Goal: Find contact information: Find contact information

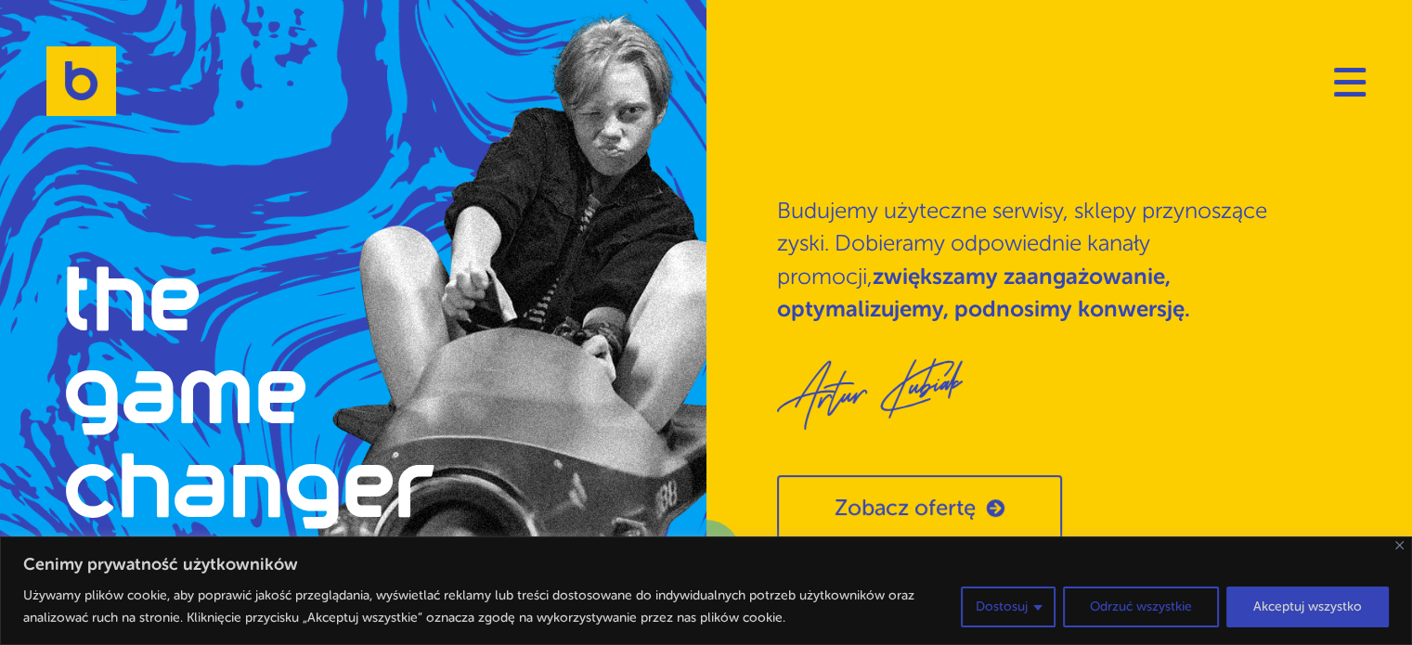
click at [1262, 609] on button "Akceptuj wszystko" at bounding box center [1307, 607] width 162 height 41
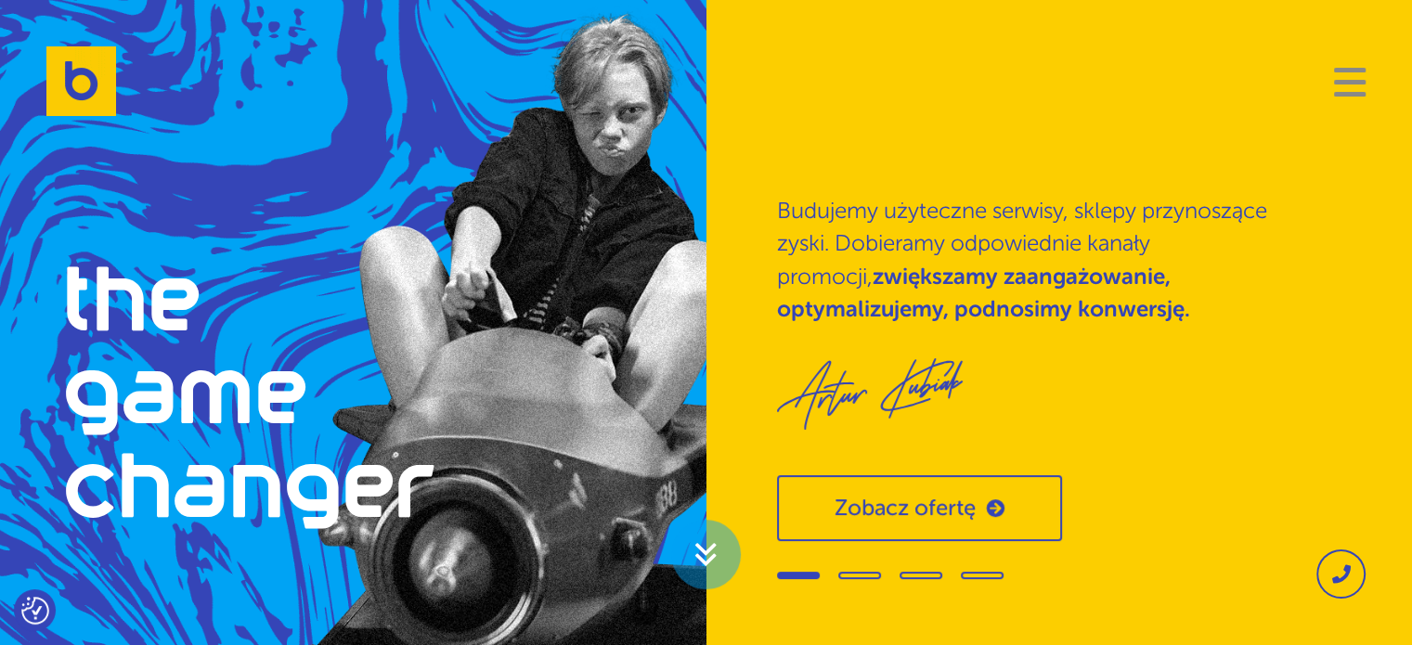
click at [1335, 80] on span "Navigation" at bounding box center [1350, 82] width 32 height 5
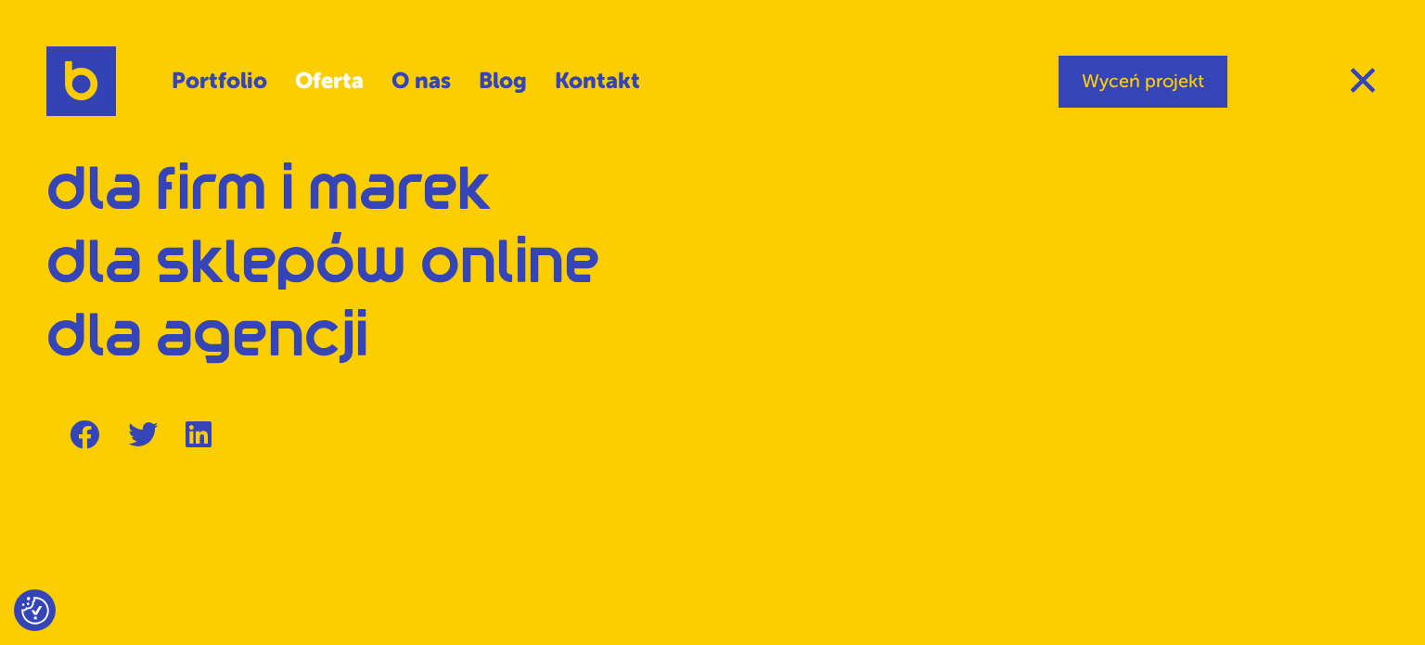
click at [316, 73] on link "Oferta" at bounding box center [329, 81] width 69 height 44
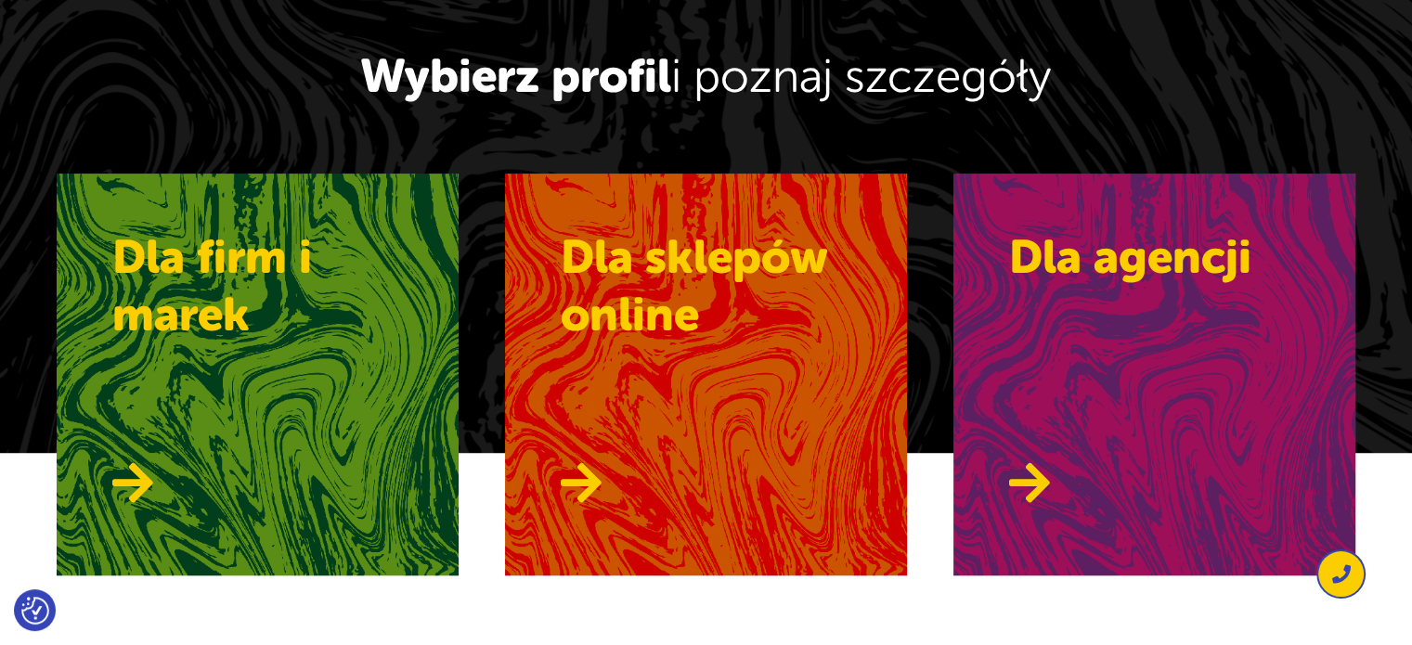
scroll to position [1206, 0]
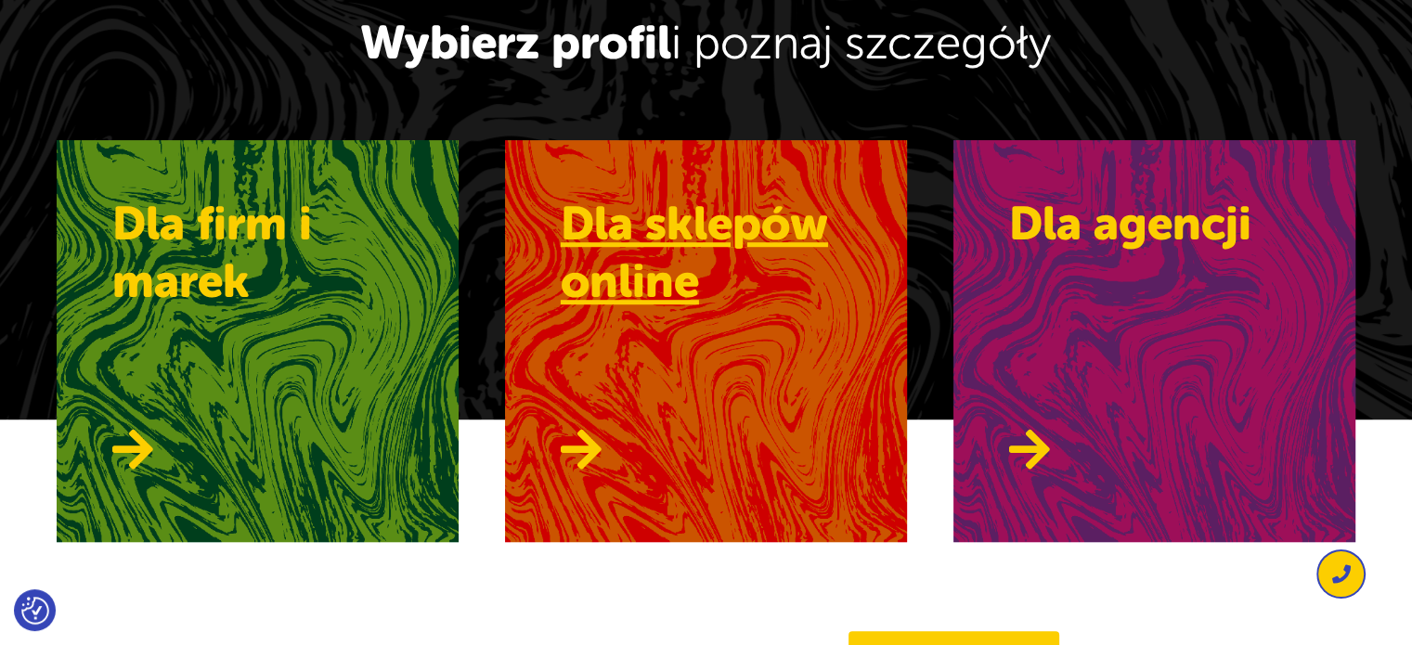
click at [716, 253] on h3 "Dla sklepów online" at bounding box center [734, 254] width 346 height 116
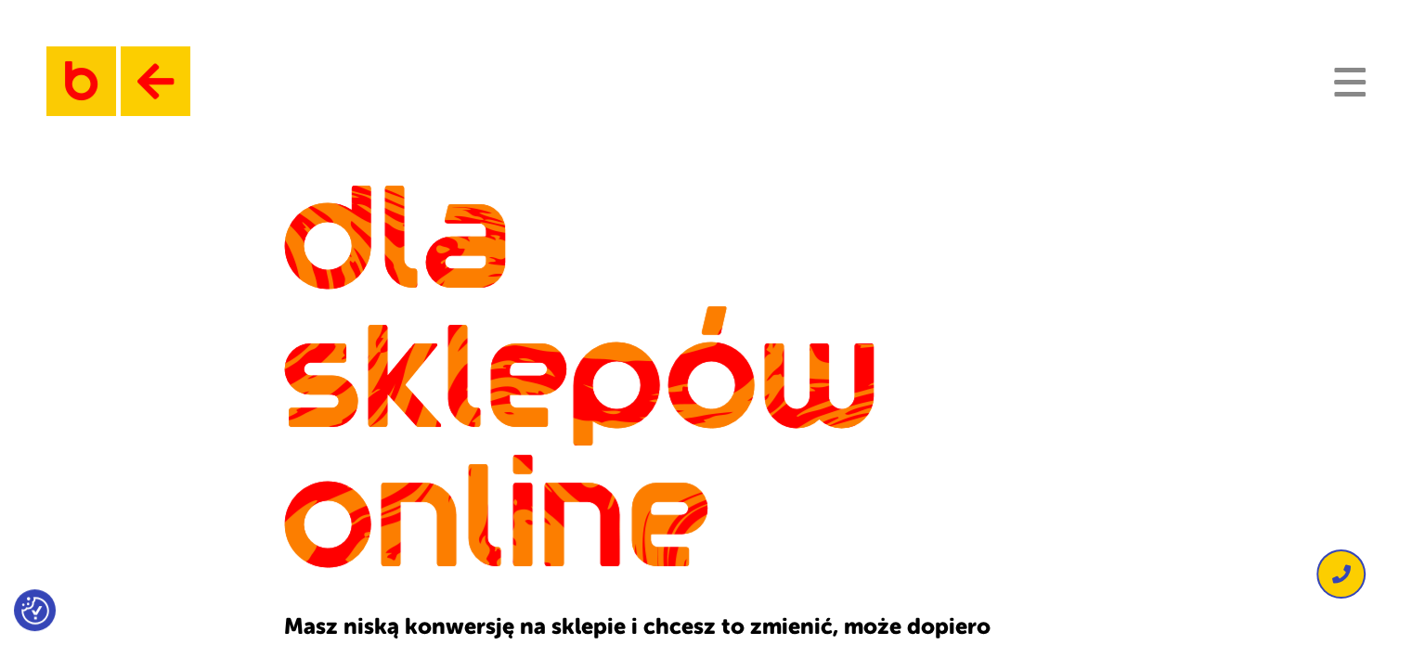
click at [1347, 84] on span "Navigation" at bounding box center [1350, 82] width 32 height 5
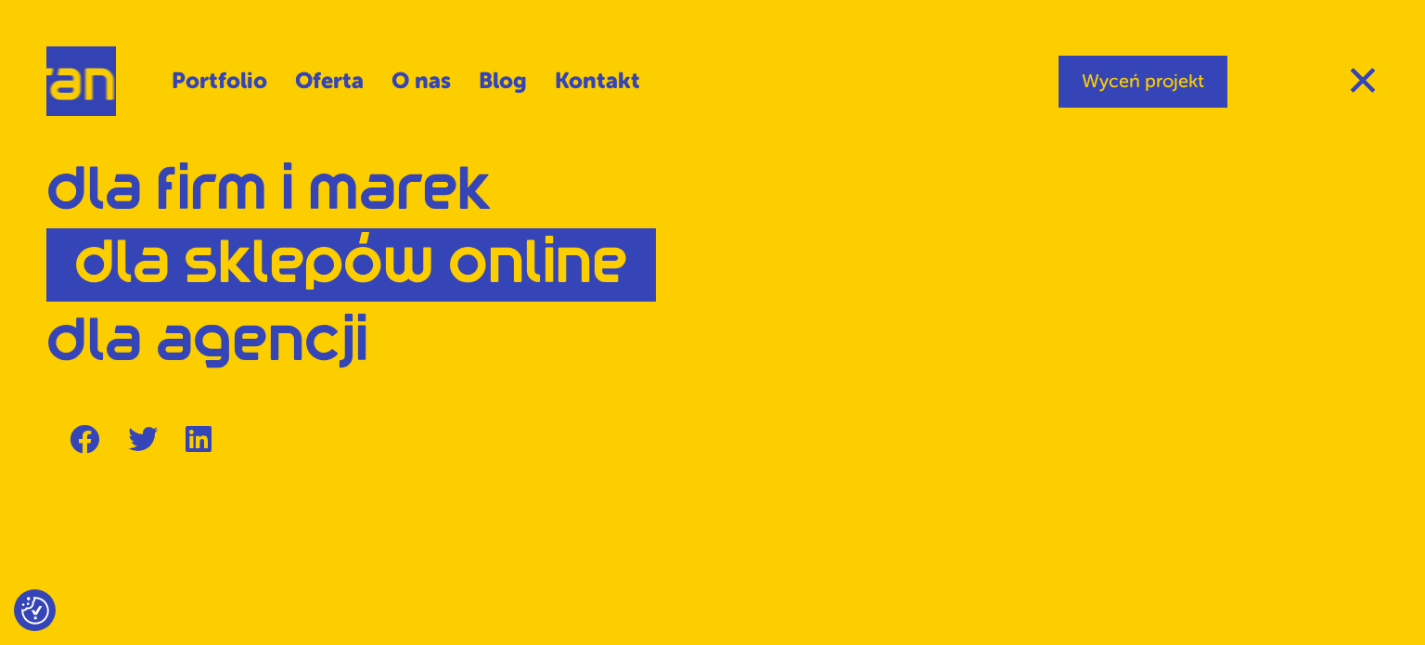
click at [251, 272] on link "Dla sklepów online" at bounding box center [351, 264] width 610 height 73
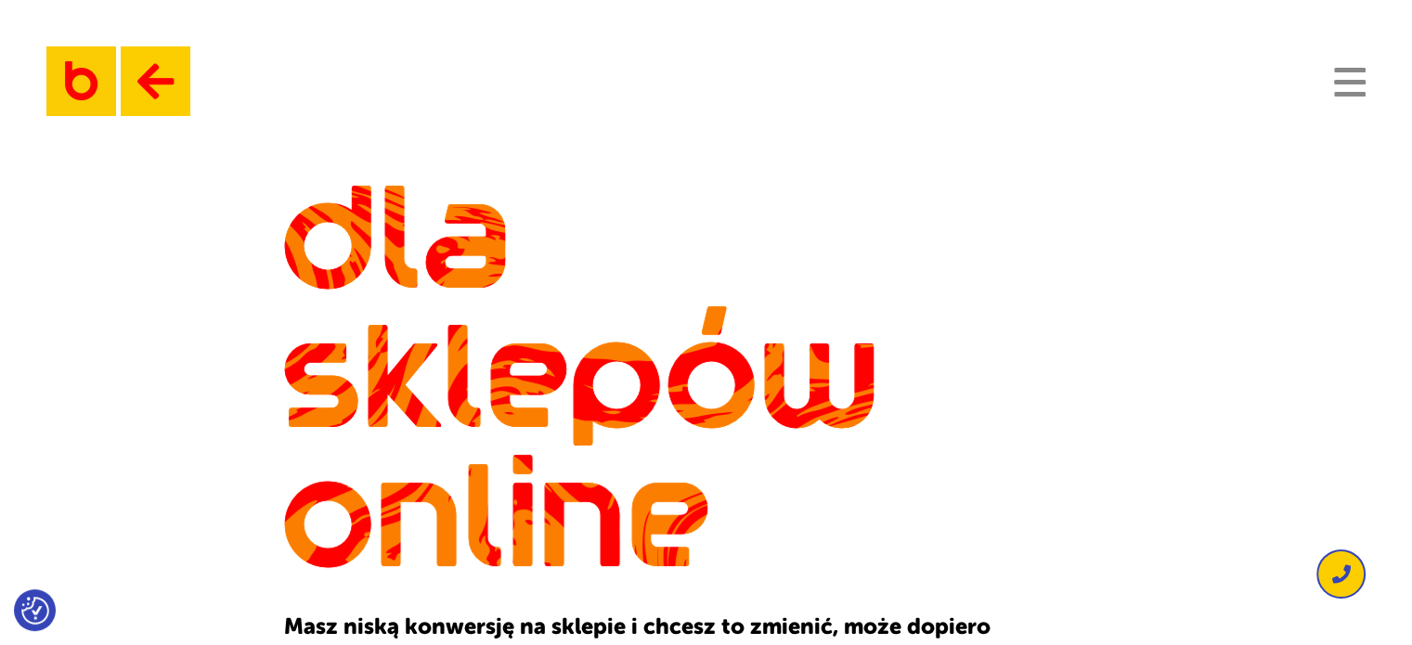
click at [1336, 87] on button "Navigation" at bounding box center [1350, 82] width 32 height 30
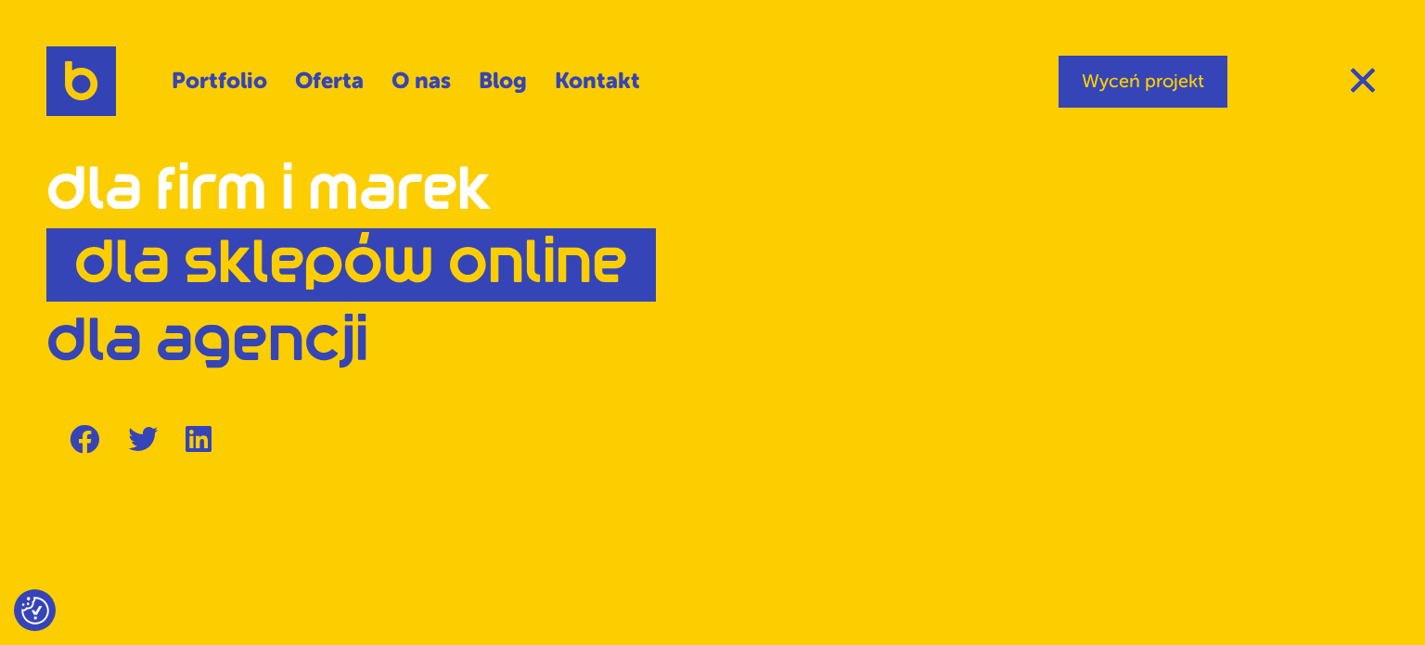
click at [334, 187] on link "Dla firm i marek" at bounding box center [268, 191] width 445 height 50
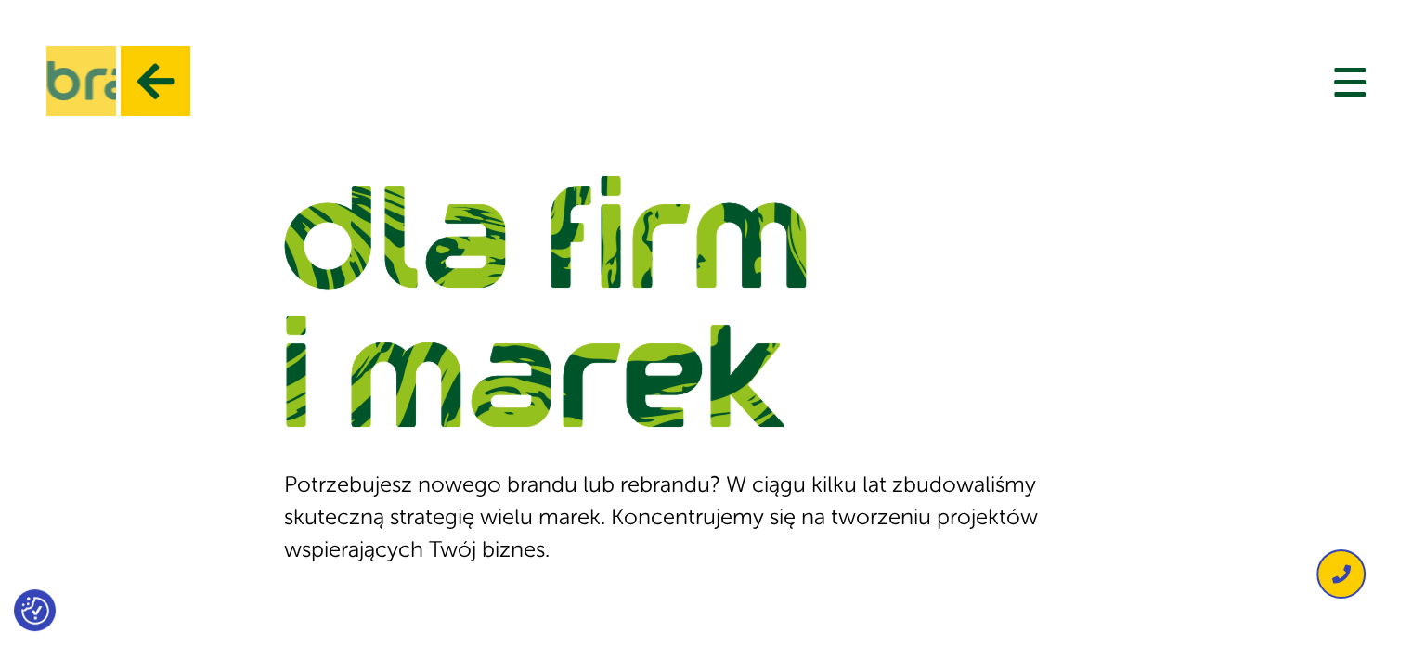
click at [92, 80] on img at bounding box center [81, 81] width 70 height 70
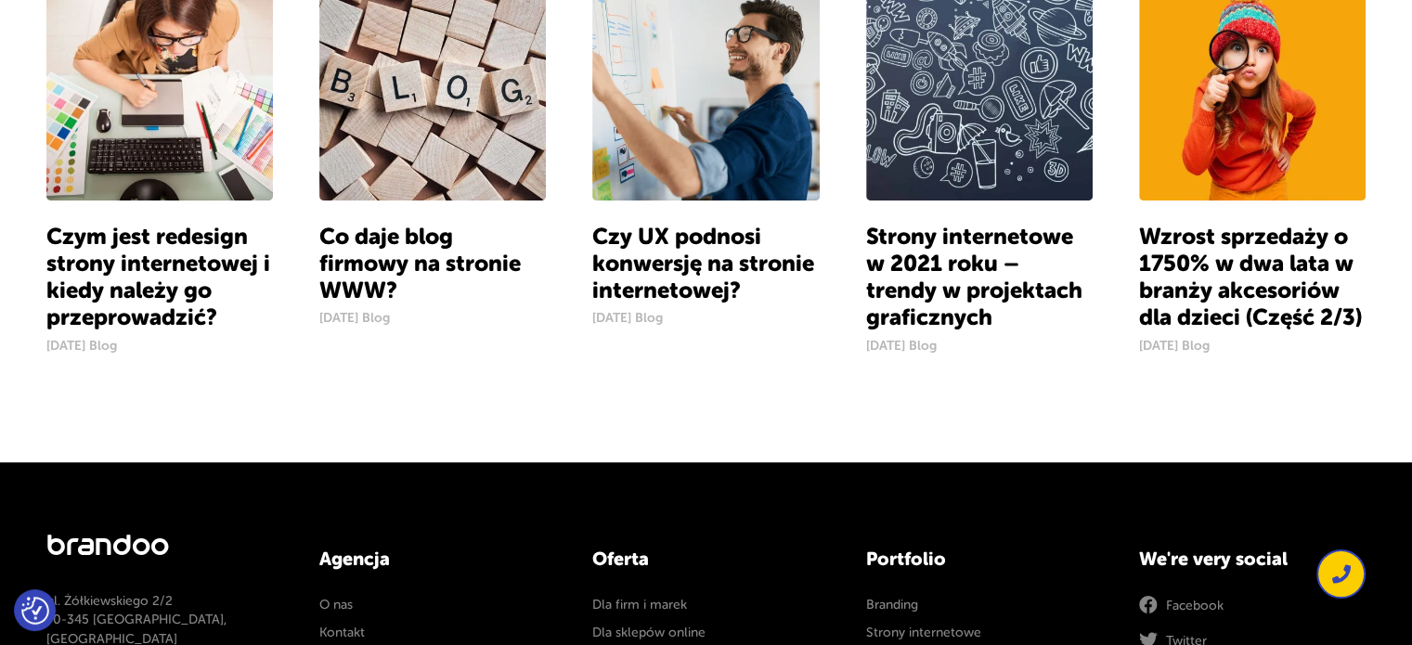
scroll to position [1644, 0]
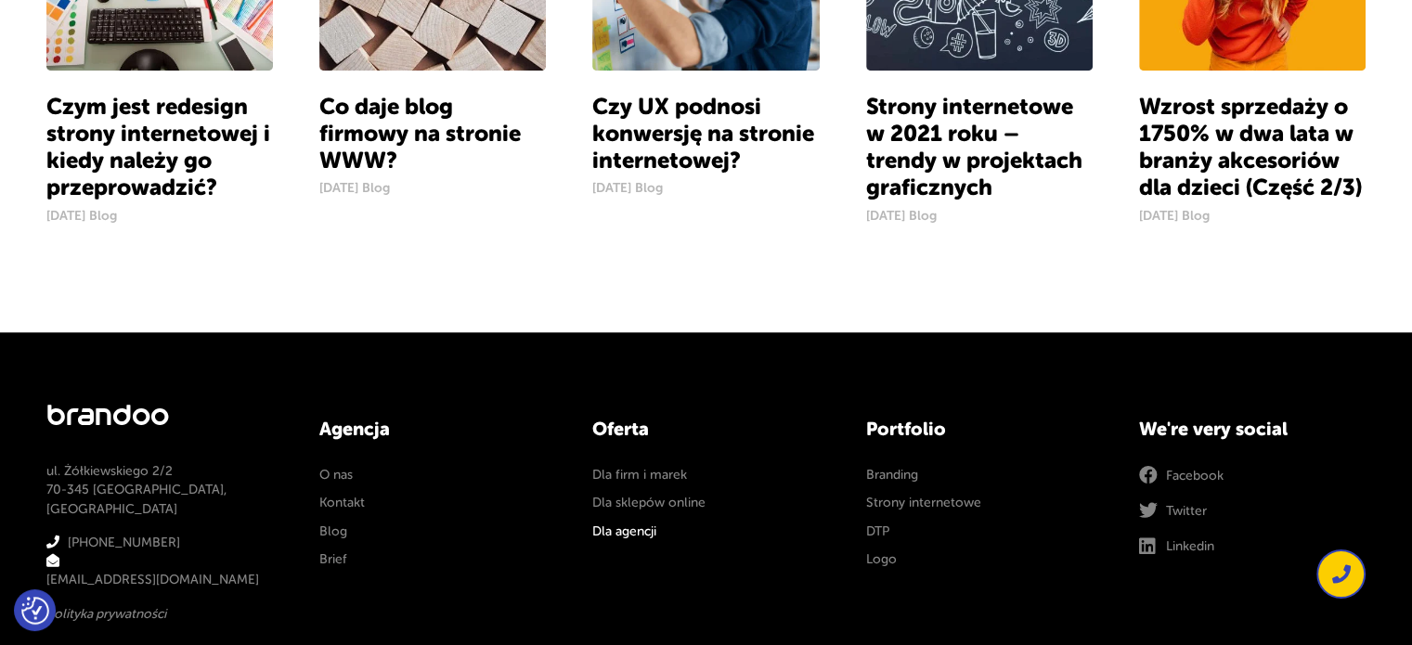
click at [630, 532] on link "Dla agencji" at bounding box center [624, 531] width 64 height 19
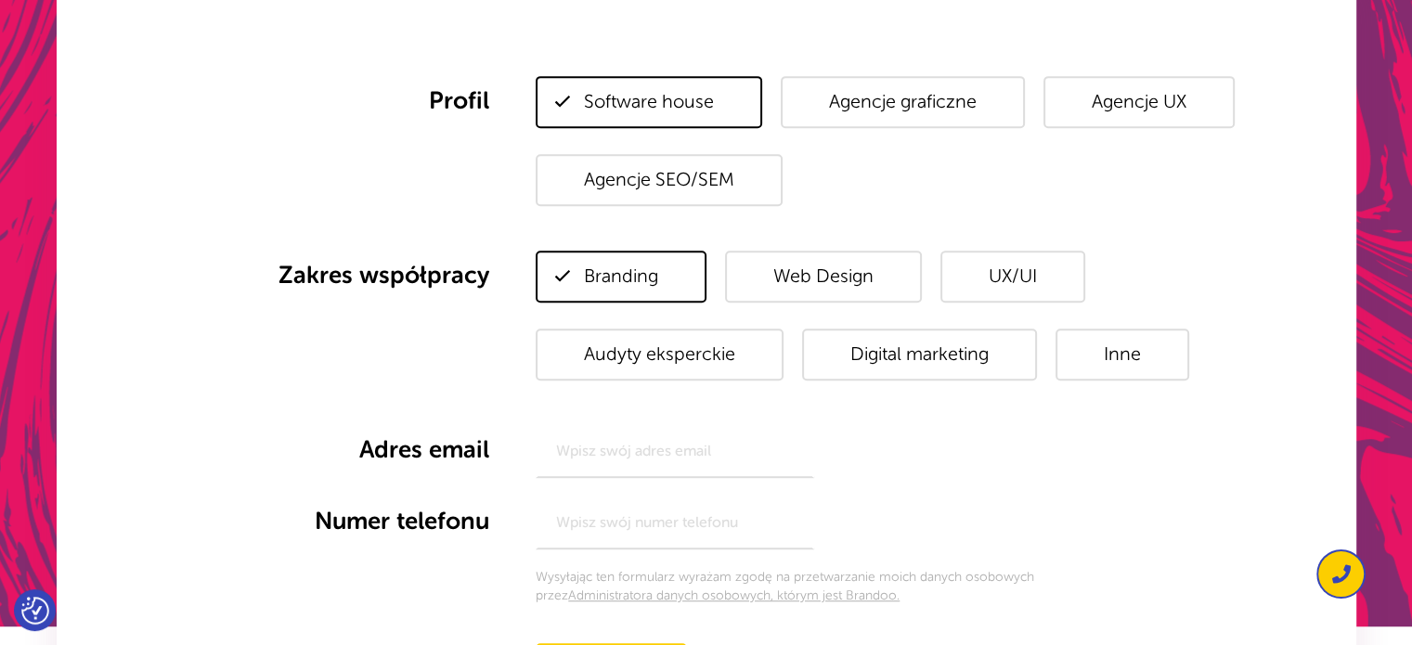
scroll to position [1021, 0]
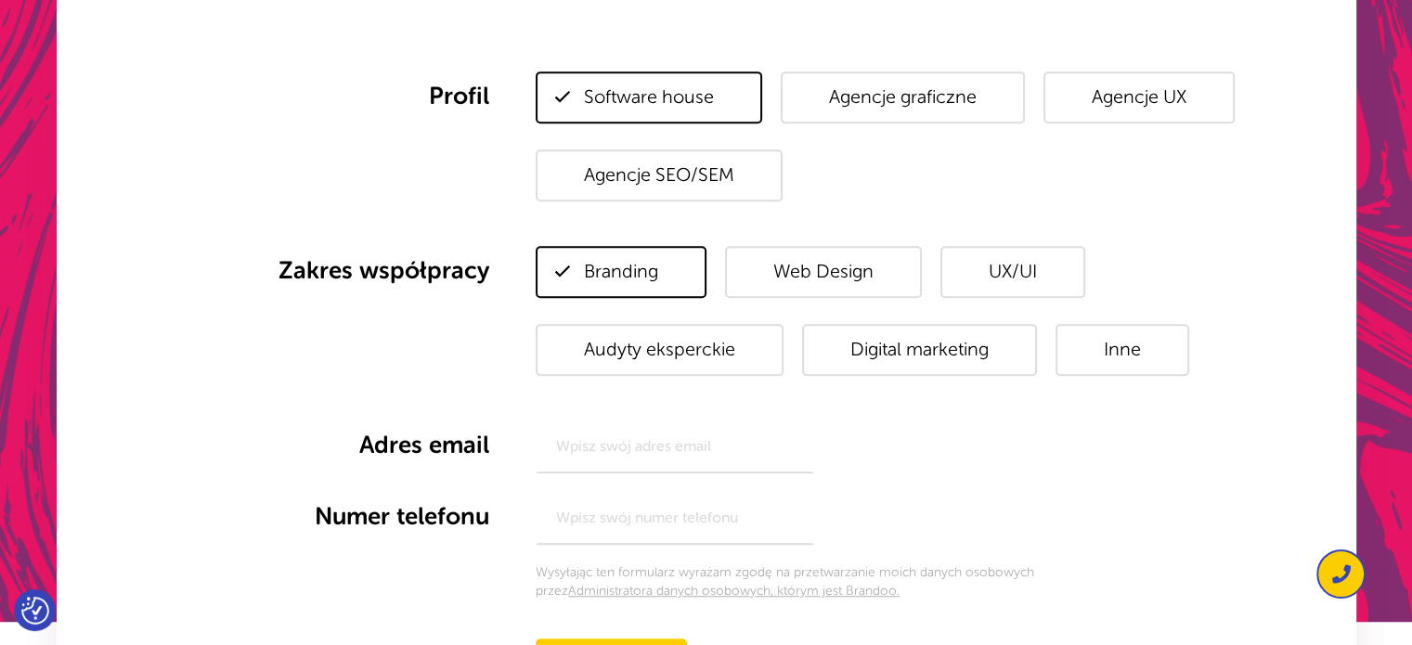
click at [688, 179] on span "Agencje SEO/SEM" at bounding box center [658, 175] width 247 height 52
click at [0, 0] on input "Agencje SEO/SEM" at bounding box center [0, 0] width 0 height 0
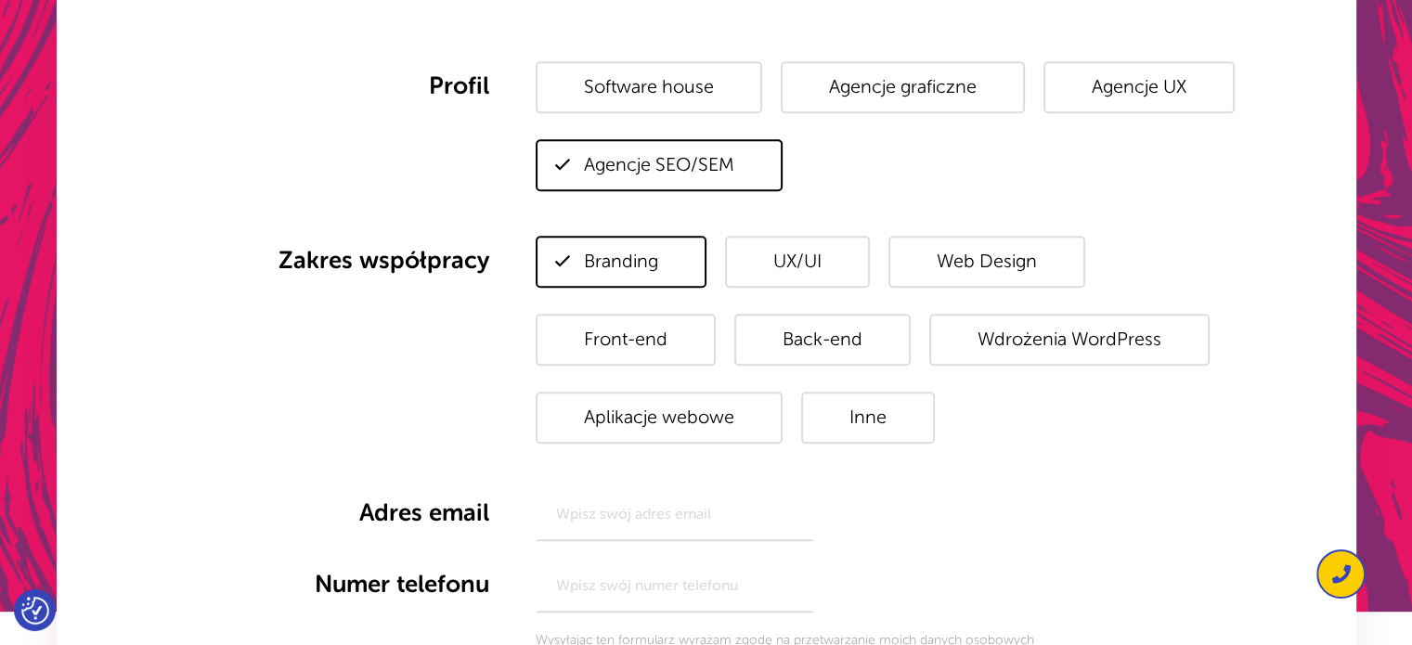
scroll to position [928, 0]
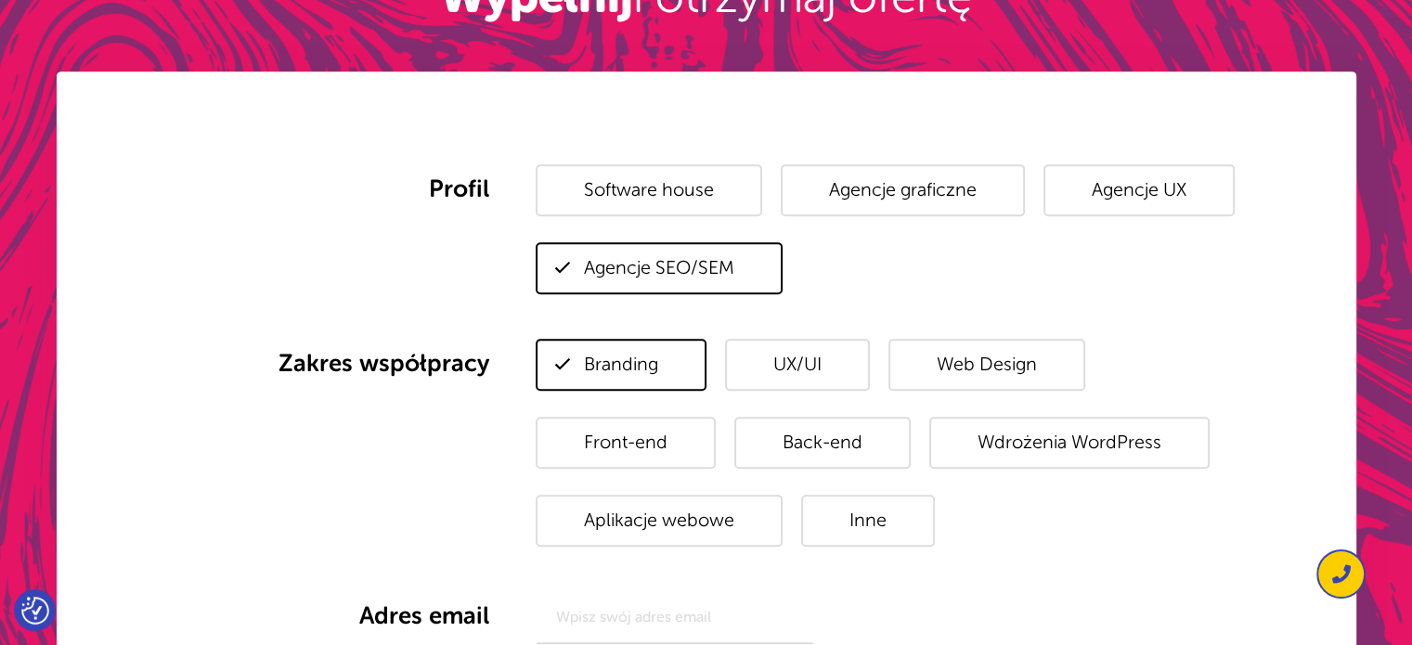
click at [830, 198] on span "Agencje graficzne" at bounding box center [902, 190] width 244 height 52
click at [0, 0] on input "Agencje graficzne" at bounding box center [0, 0] width 0 height 0
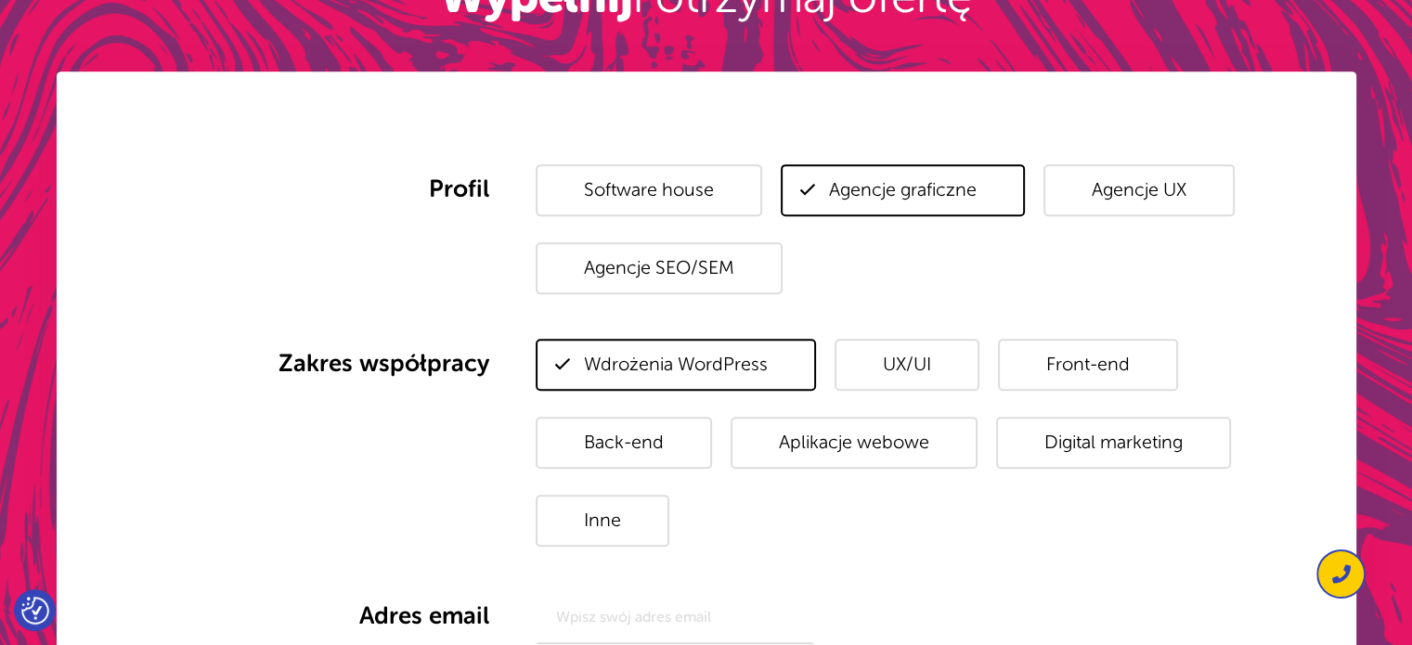
click at [723, 196] on span "Software house" at bounding box center [648, 190] width 226 height 52
click at [0, 0] on input "Software house" at bounding box center [0, 0] width 0 height 0
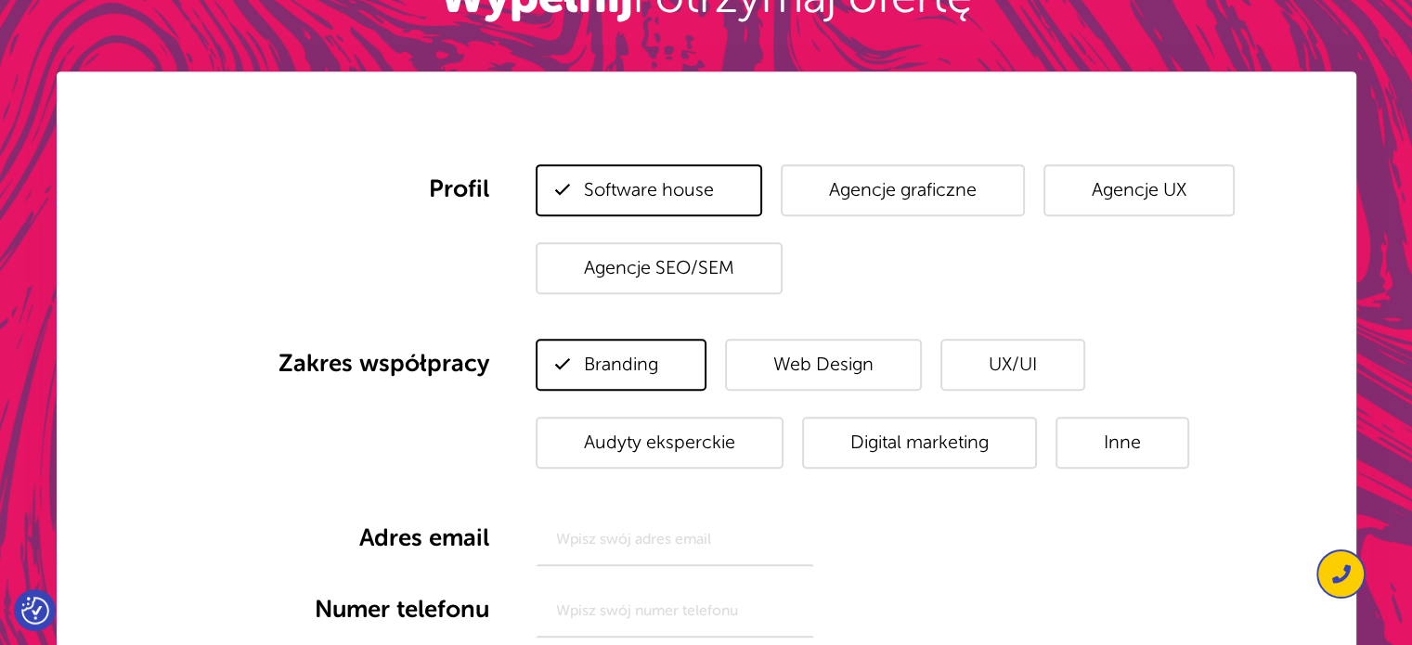
click at [1075, 181] on span "Agencje UX" at bounding box center [1138, 190] width 191 height 52
click at [0, 0] on input "Agencje UX" at bounding box center [0, 0] width 0 height 0
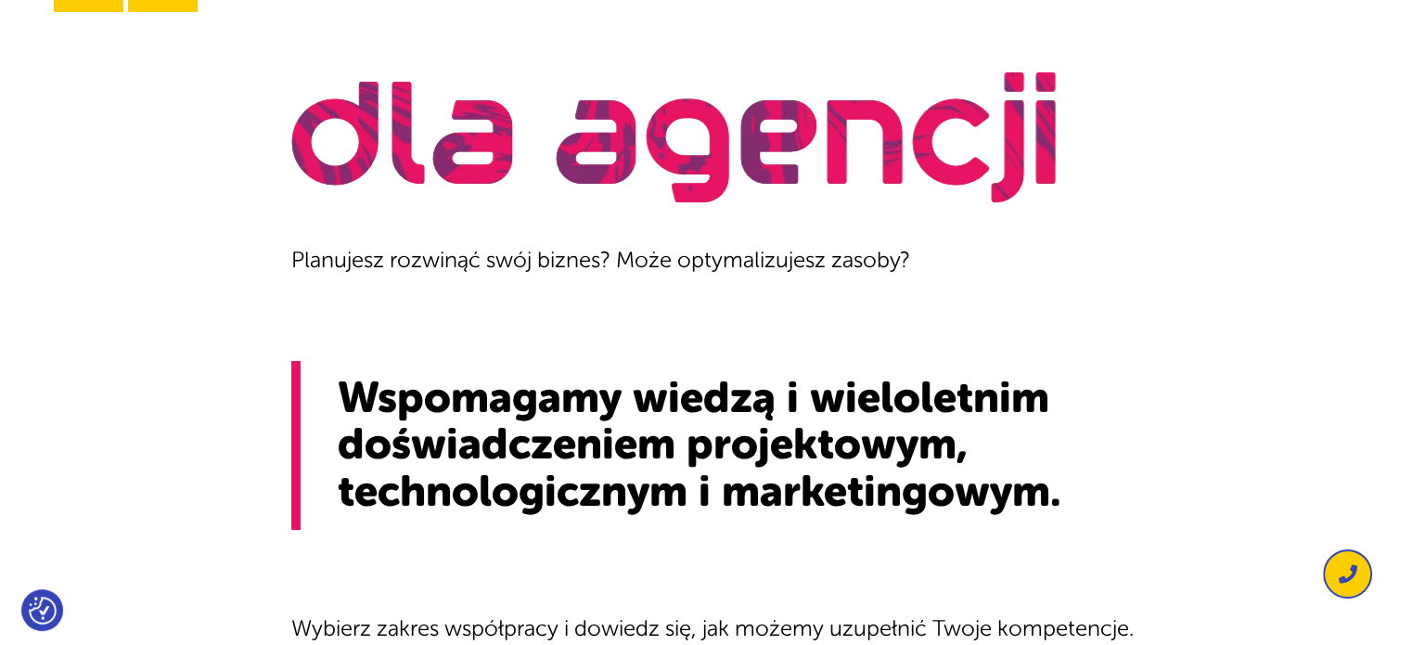
scroll to position [0, 0]
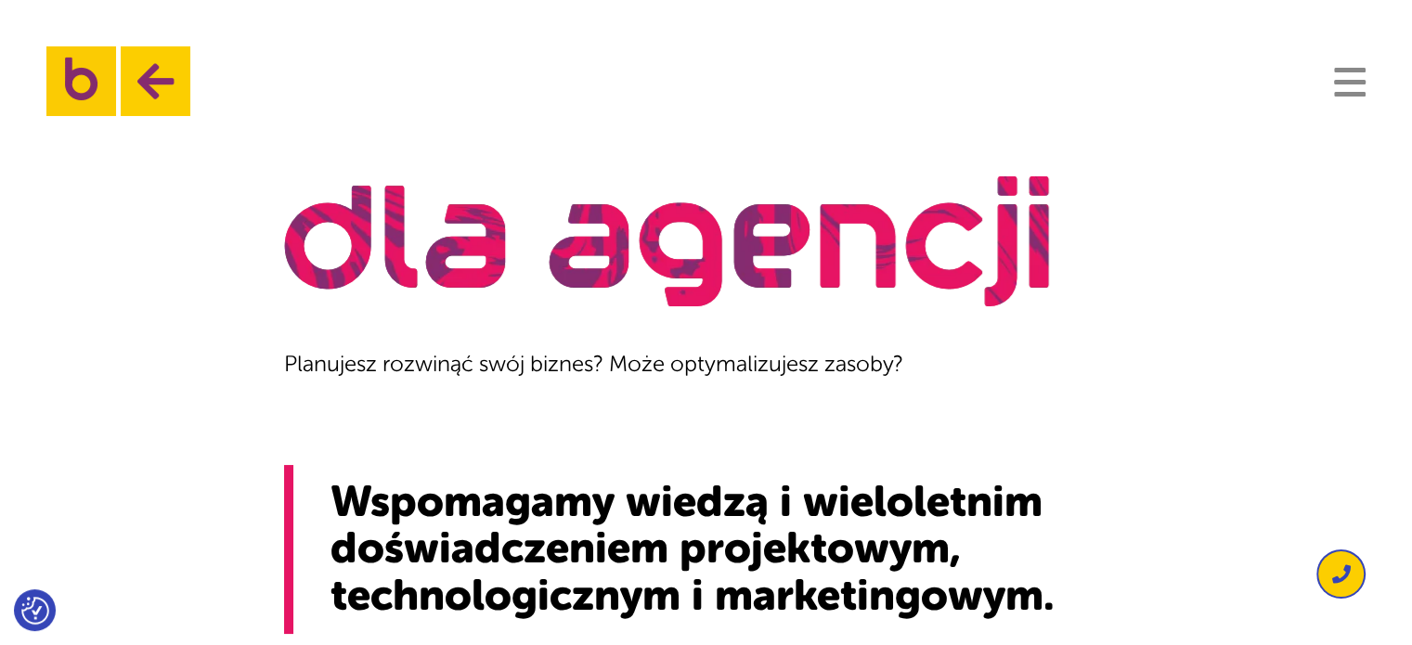
click at [1361, 77] on button "Navigation" at bounding box center [1350, 82] width 32 height 30
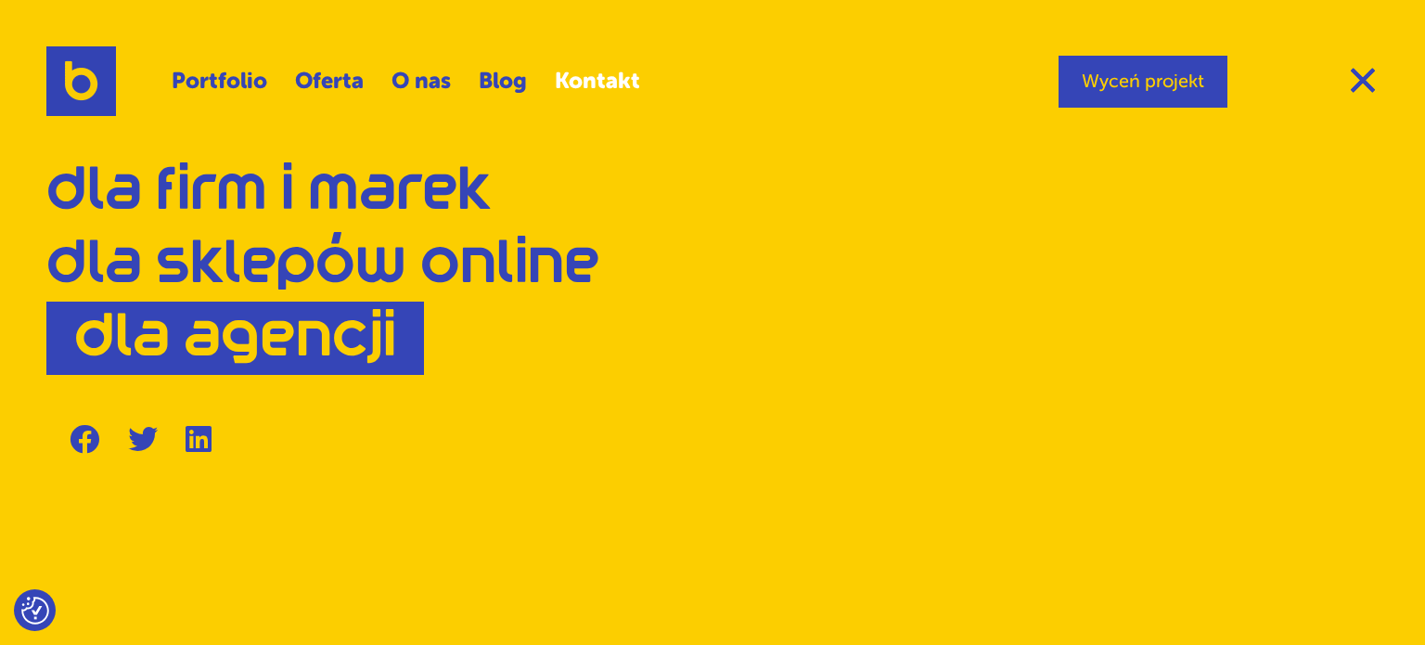
click at [579, 74] on link "Kontakt" at bounding box center [597, 81] width 85 height 44
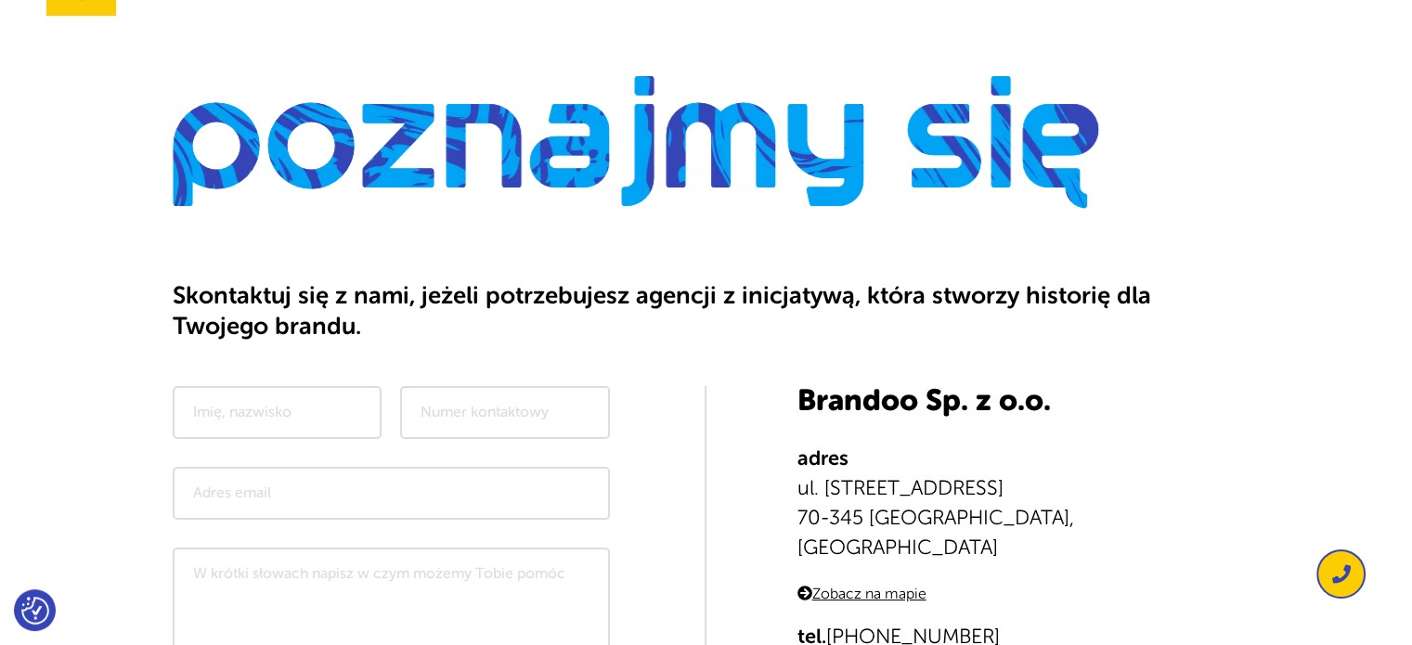
scroll to position [278, 0]
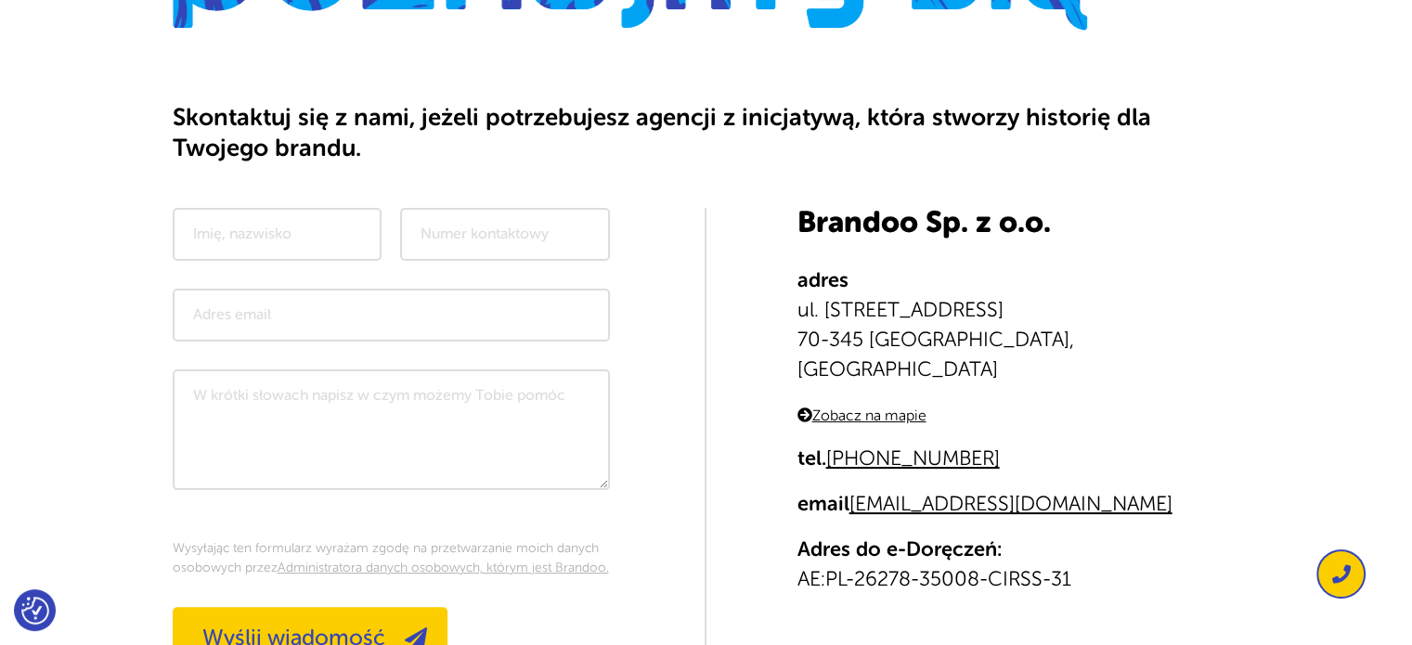
drag, startPoint x: 967, startPoint y: 423, endPoint x: 1036, endPoint y: 389, distance: 76.8
click at [1036, 400] on p "Zobacz na mapie" at bounding box center [1018, 415] width 443 height 30
drag, startPoint x: 1001, startPoint y: 427, endPoint x: 873, endPoint y: 431, distance: 128.1
click at [873, 444] on p "tel. +48 531 993 900" at bounding box center [1018, 459] width 443 height 31
copy link "531 993 900"
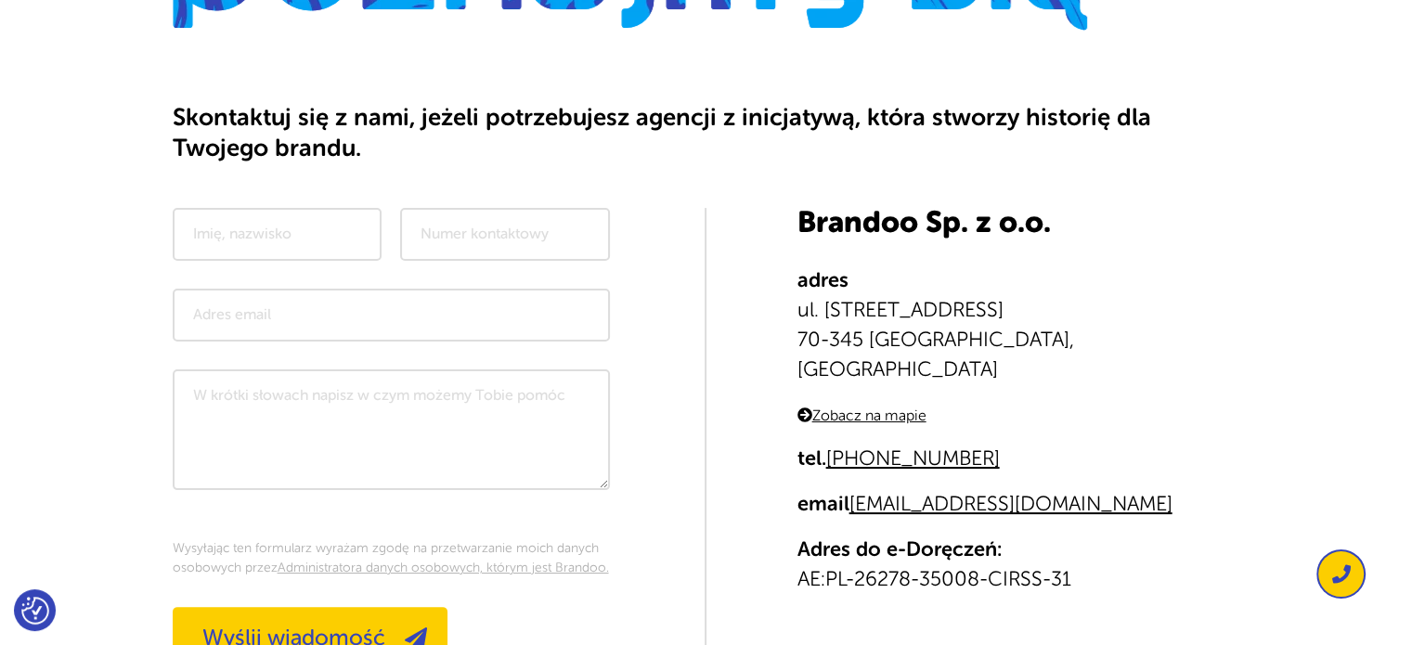
scroll to position [0, 0]
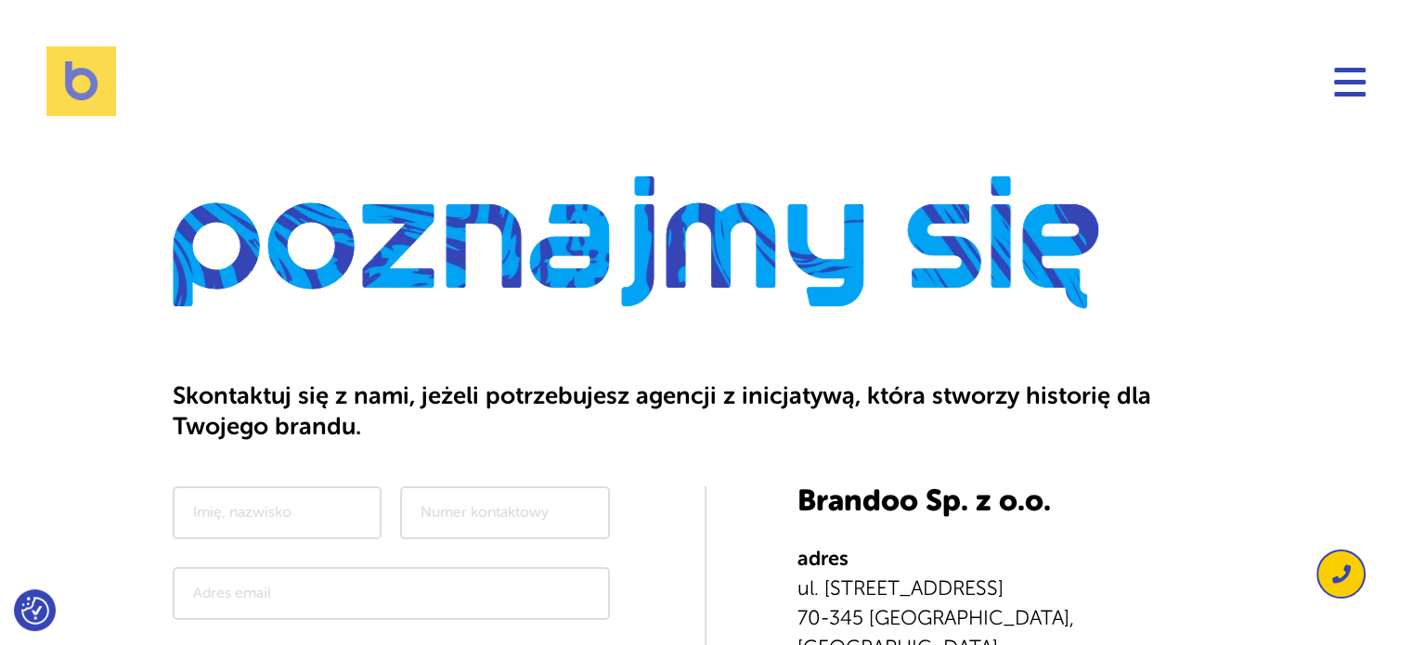
click at [42, 77] on div at bounding box center [682, 81] width 1365 height 70
click at [108, 65] on img at bounding box center [81, 81] width 70 height 70
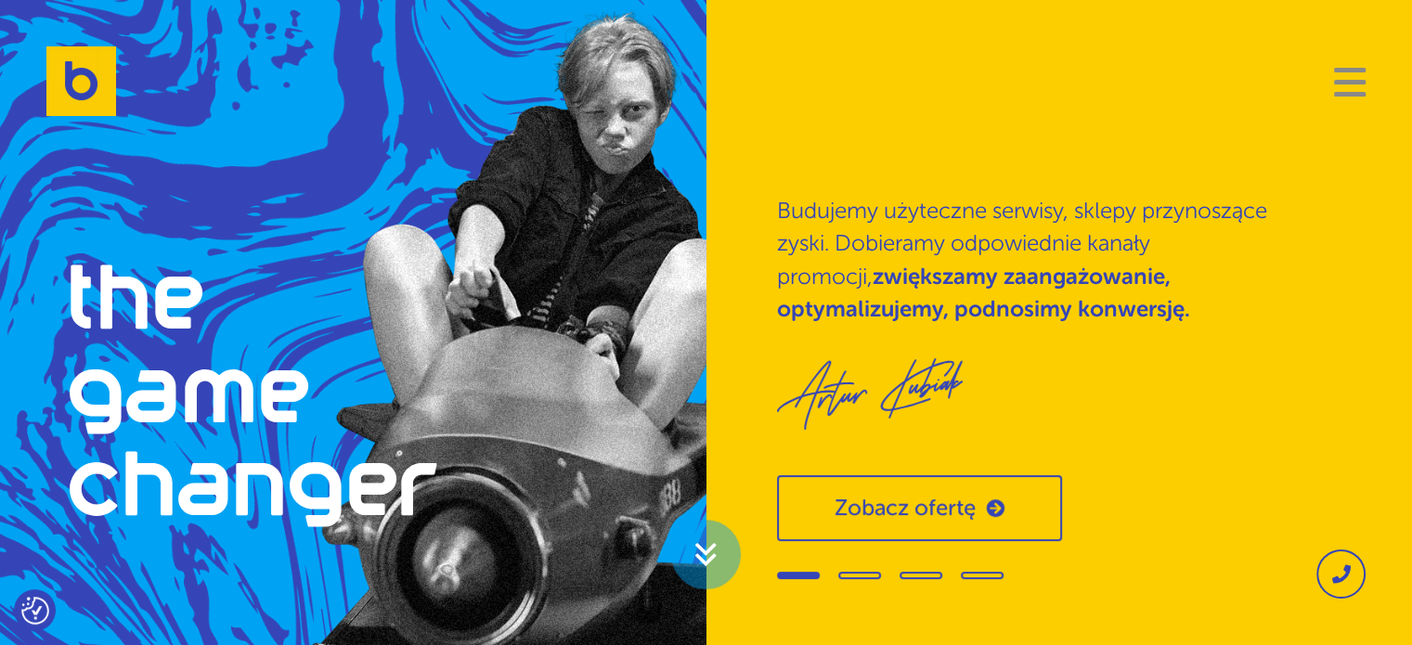
click at [1342, 77] on button "Navigation" at bounding box center [1350, 82] width 32 height 30
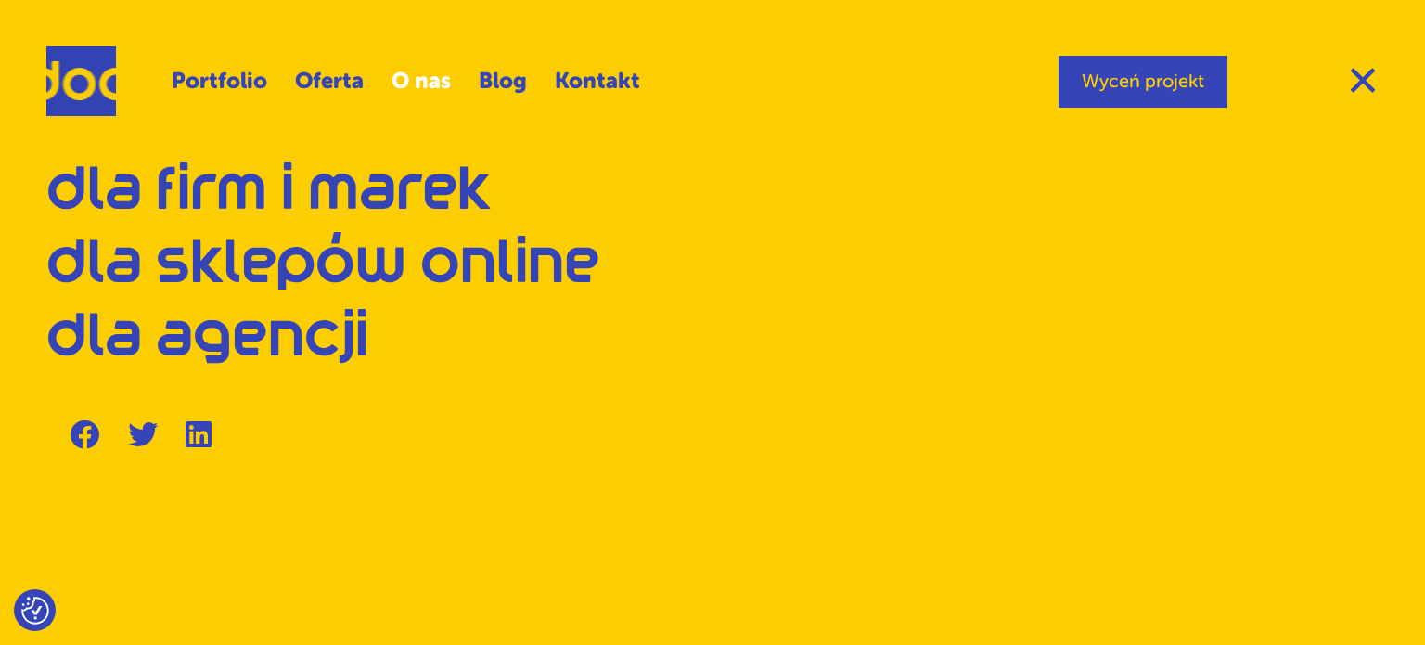
click at [397, 82] on link "O nas" at bounding box center [421, 81] width 59 height 44
